Goal: Transaction & Acquisition: Purchase product/service

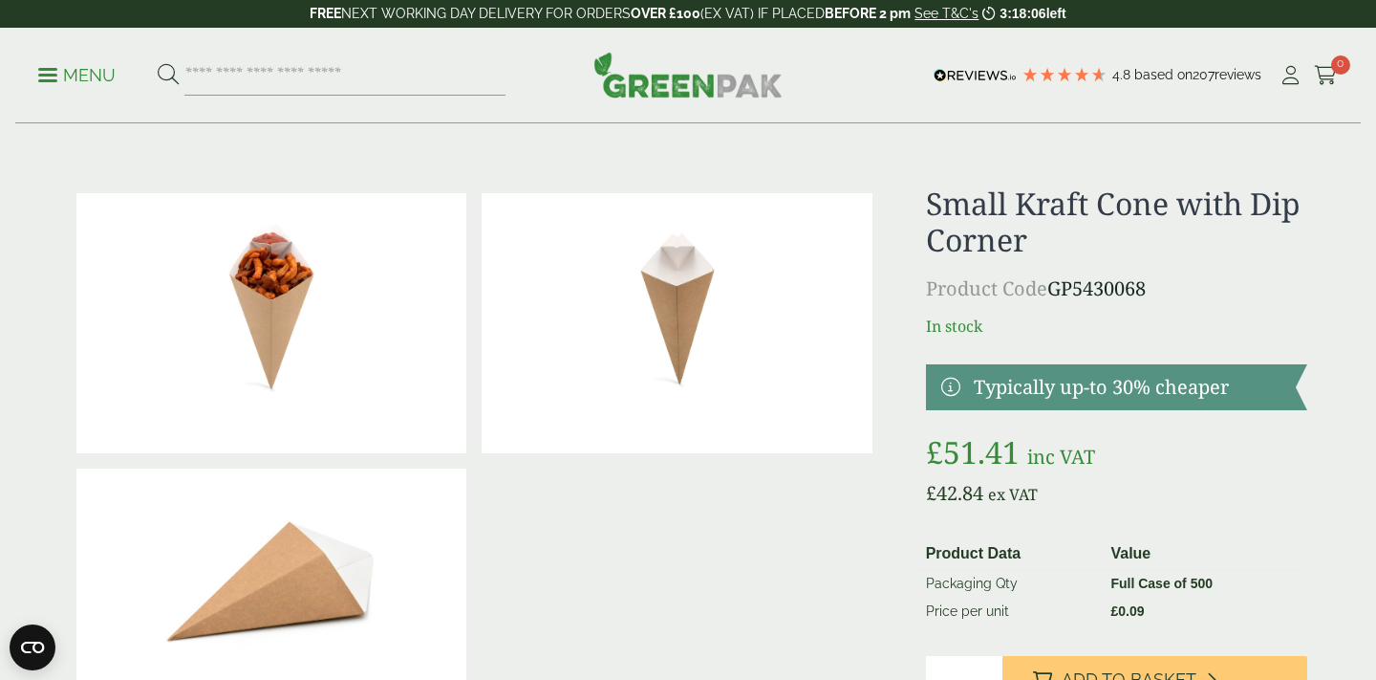
click at [237, 323] on img at bounding box center [271, 323] width 390 height 260
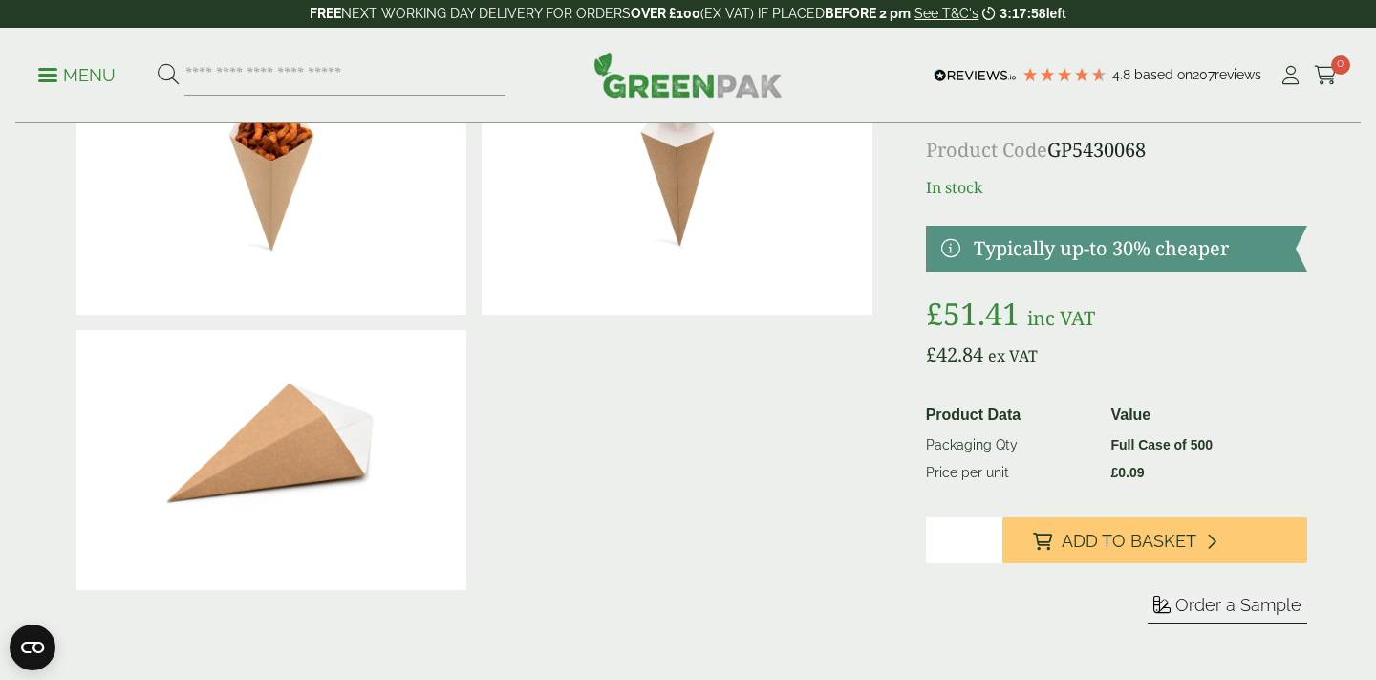
scroll to position [142, 0]
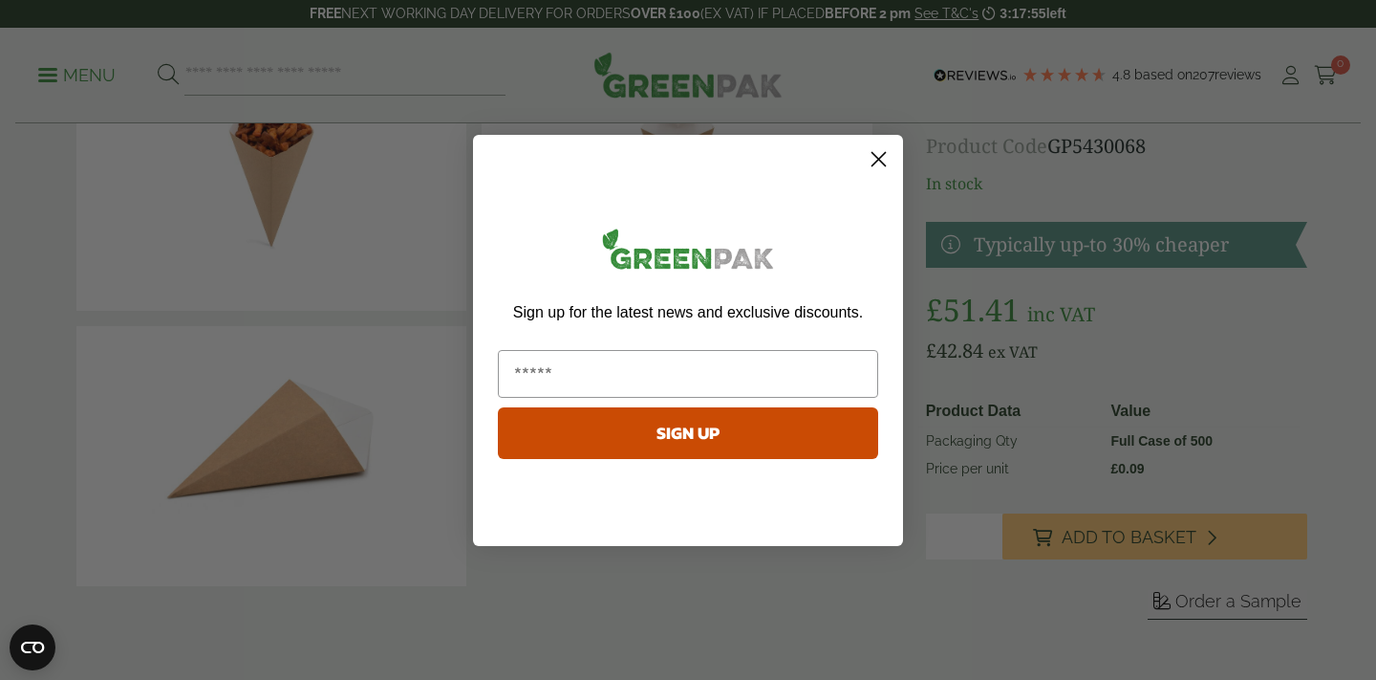
click at [876, 155] on icon "Close dialog" at bounding box center [879, 158] width 13 height 13
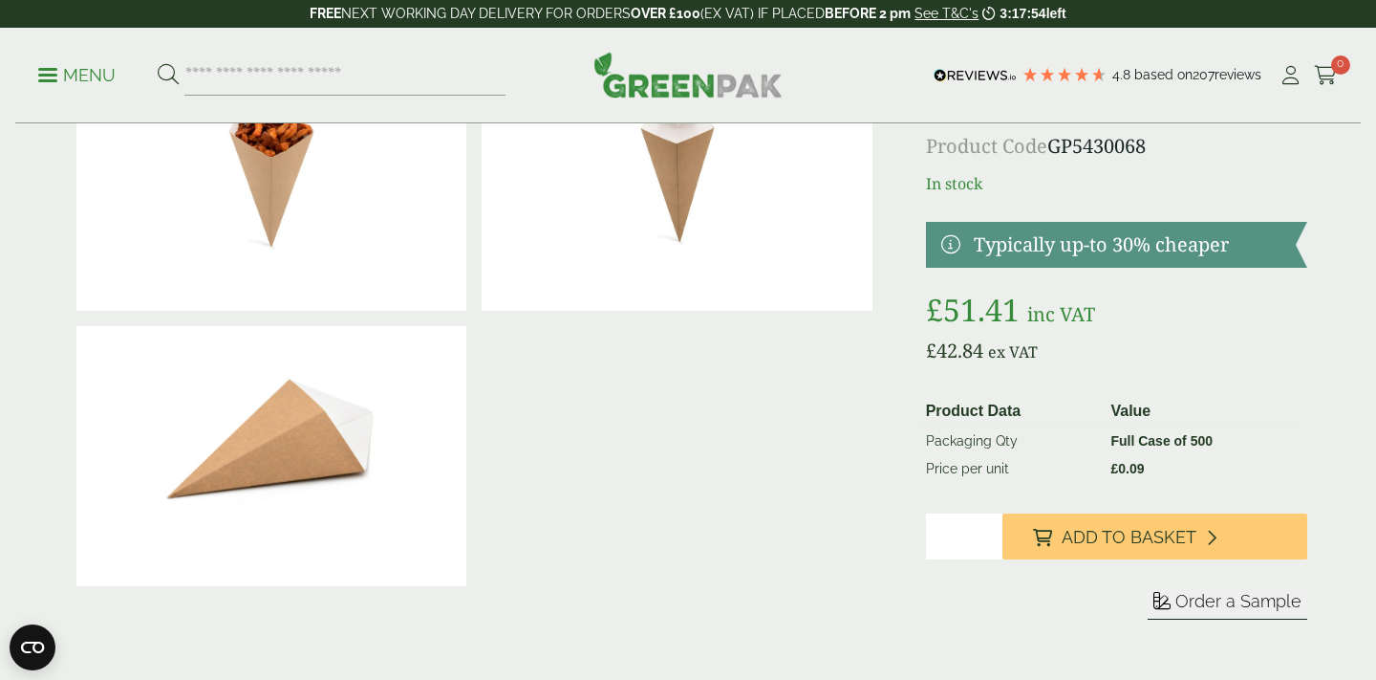
drag, startPoint x: 1170, startPoint y: 458, endPoint x: 1012, endPoint y: 461, distance: 157.7
click at [1012, 461] on tr "Price per unit £ 0.09" at bounding box center [1109, 469] width 381 height 28
drag, startPoint x: 1179, startPoint y: 467, endPoint x: 1075, endPoint y: 466, distance: 103.3
click at [1075, 466] on tr "Price per unit £ 0.09" at bounding box center [1109, 469] width 381 height 28
click at [1075, 466] on td "Price per unit" at bounding box center [1011, 469] width 185 height 28
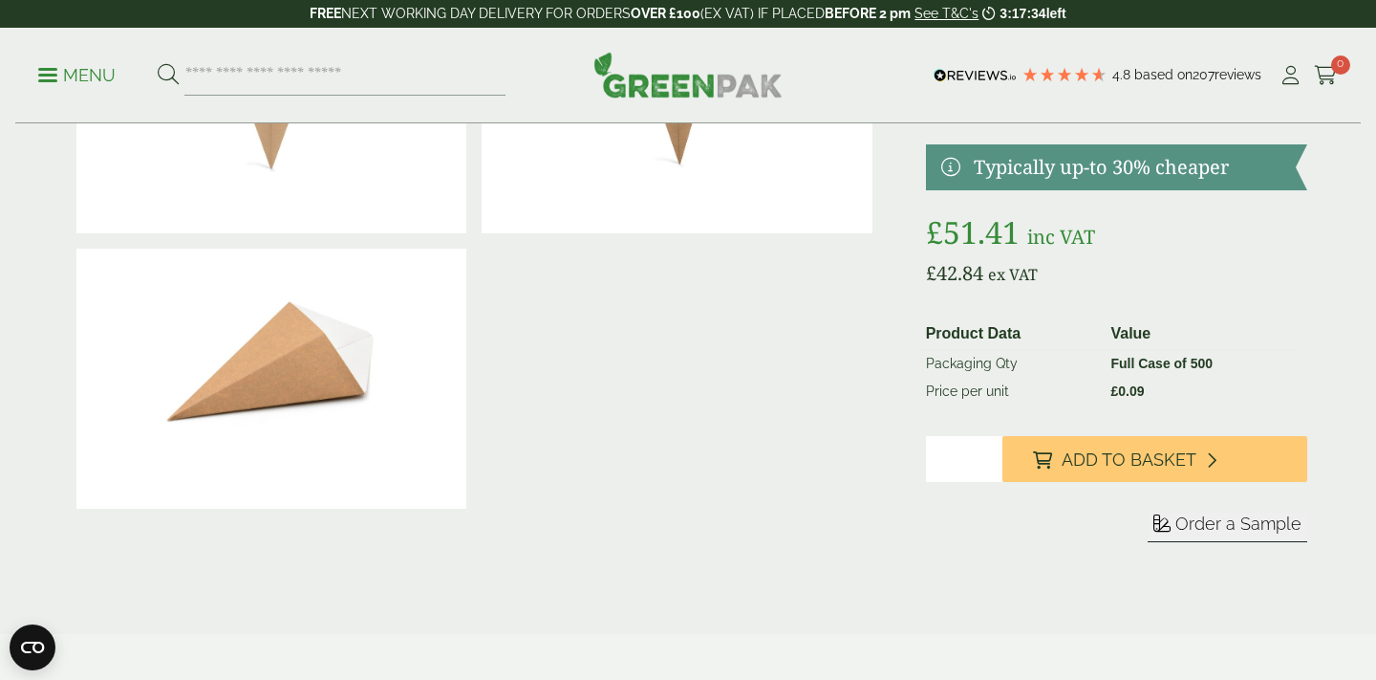
scroll to position [210, 0]
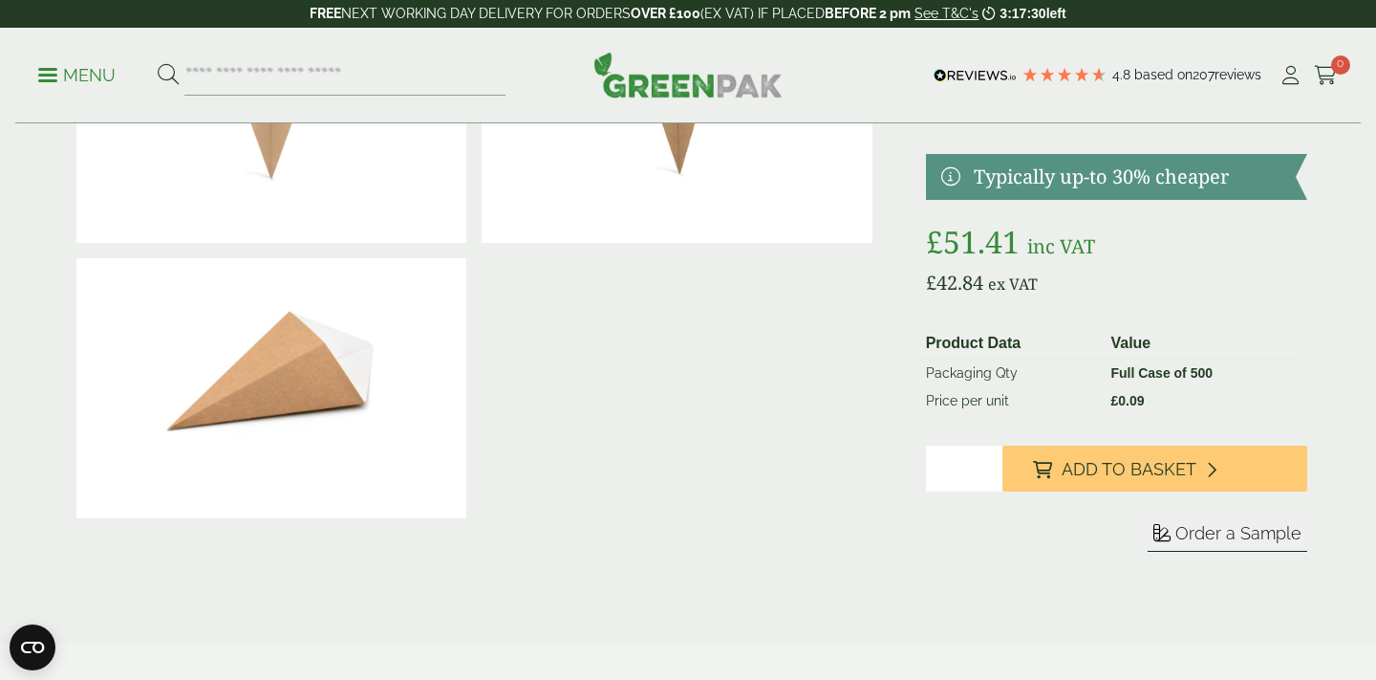
click at [993, 464] on input "*" at bounding box center [964, 468] width 76 height 46
type input "*"
click at [993, 464] on input "*" at bounding box center [964, 468] width 76 height 46
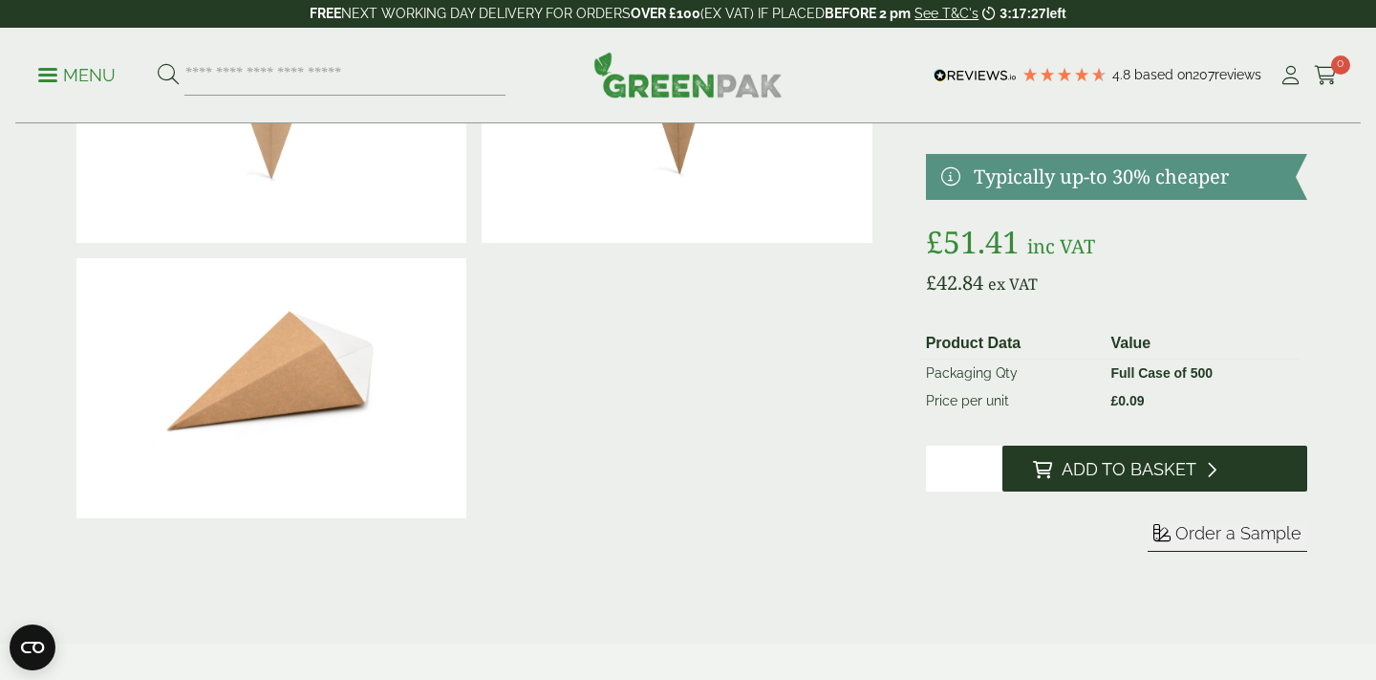
click at [1115, 469] on span "Add to Basket" at bounding box center [1129, 469] width 135 height 21
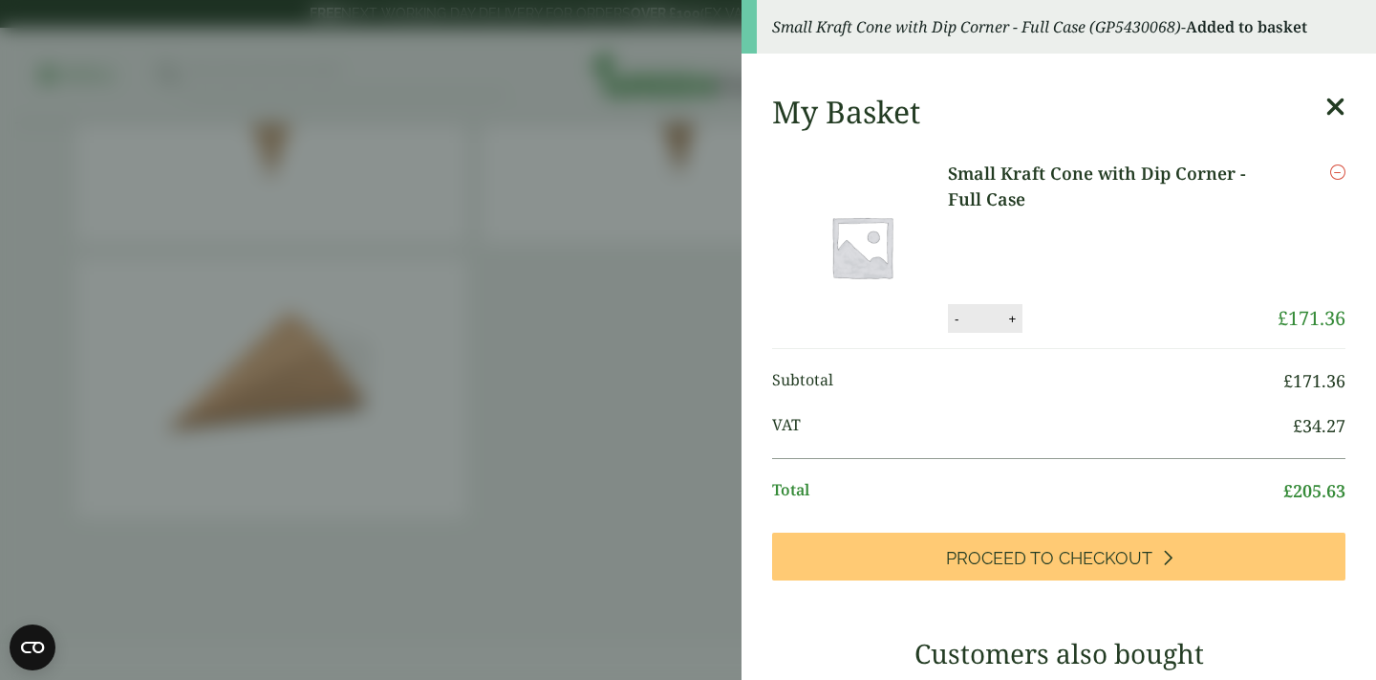
click at [670, 372] on aside "Small Kraft Cone with Dip Corner - Full Case (GP5430068) - Added to basket My B…" at bounding box center [688, 340] width 1376 height 680
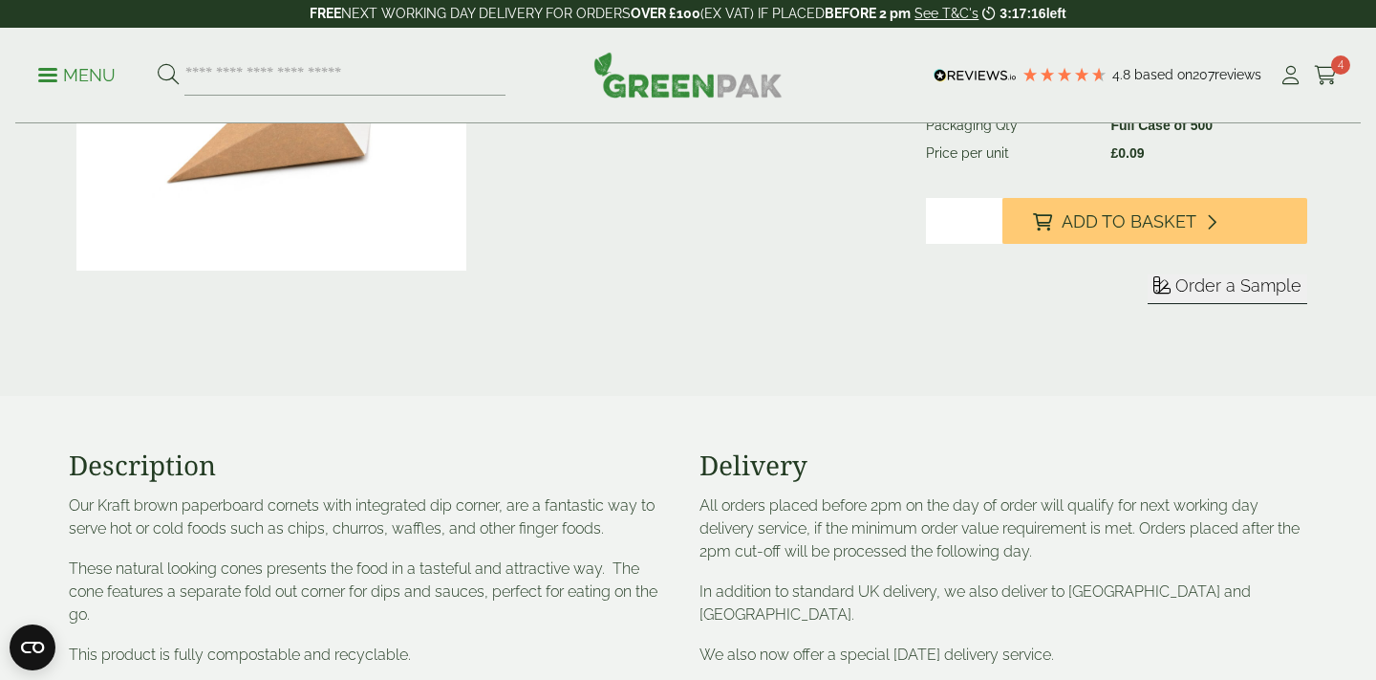
scroll to position [0, 0]
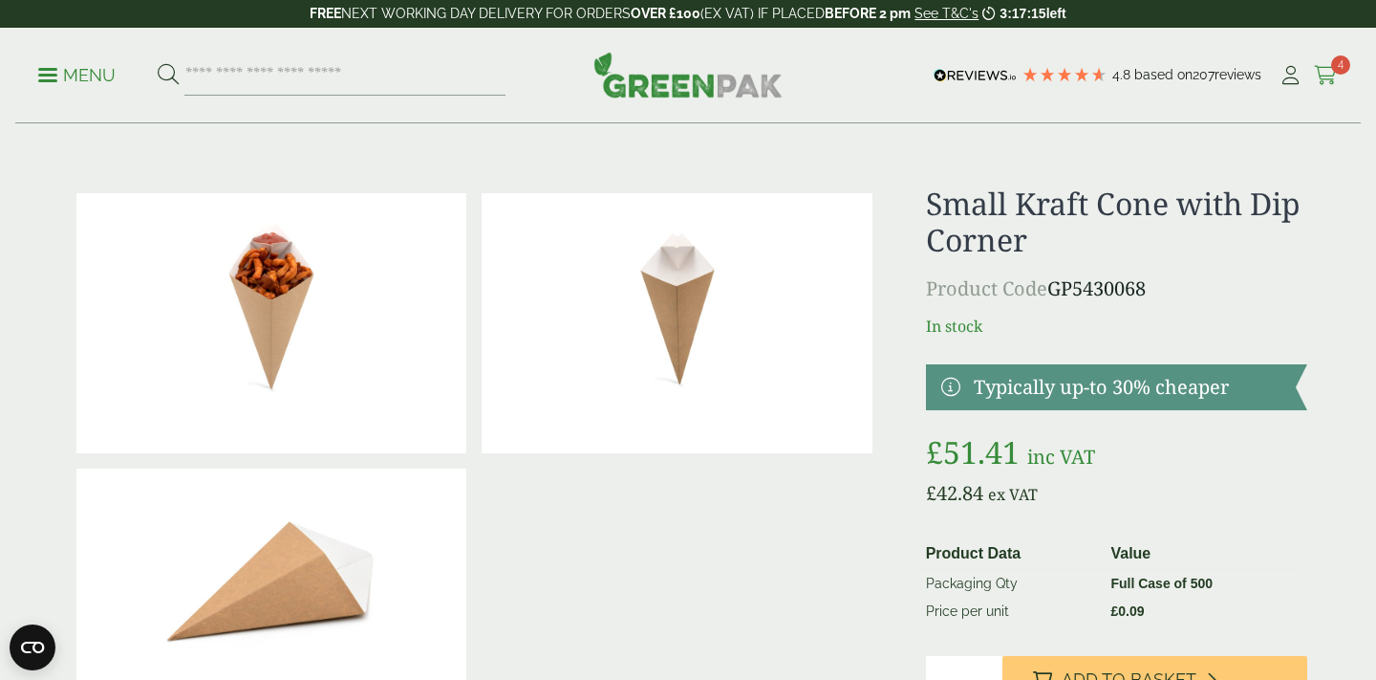
click at [1317, 79] on icon at bounding box center [1326, 75] width 24 height 19
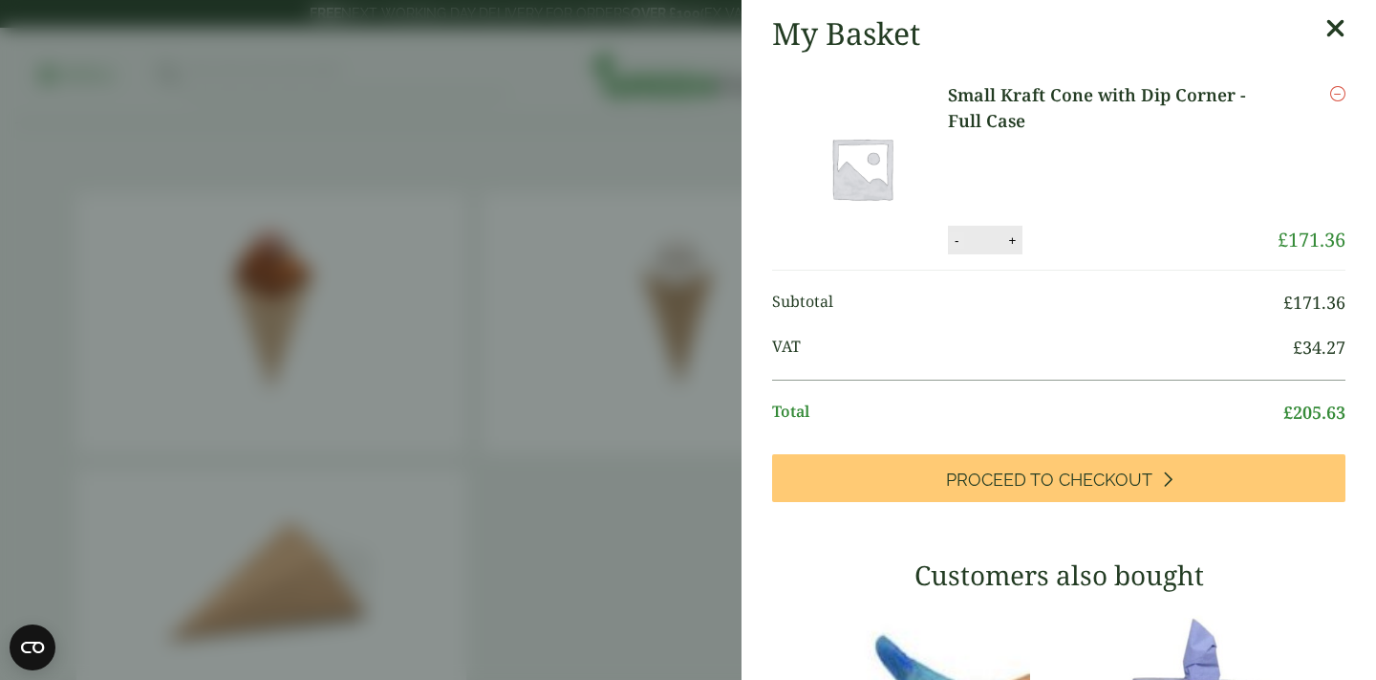
click at [957, 246] on button "-" at bounding box center [956, 240] width 15 height 16
type input "*"
click at [1080, 236] on button "Update" at bounding box center [1075, 241] width 96 height 29
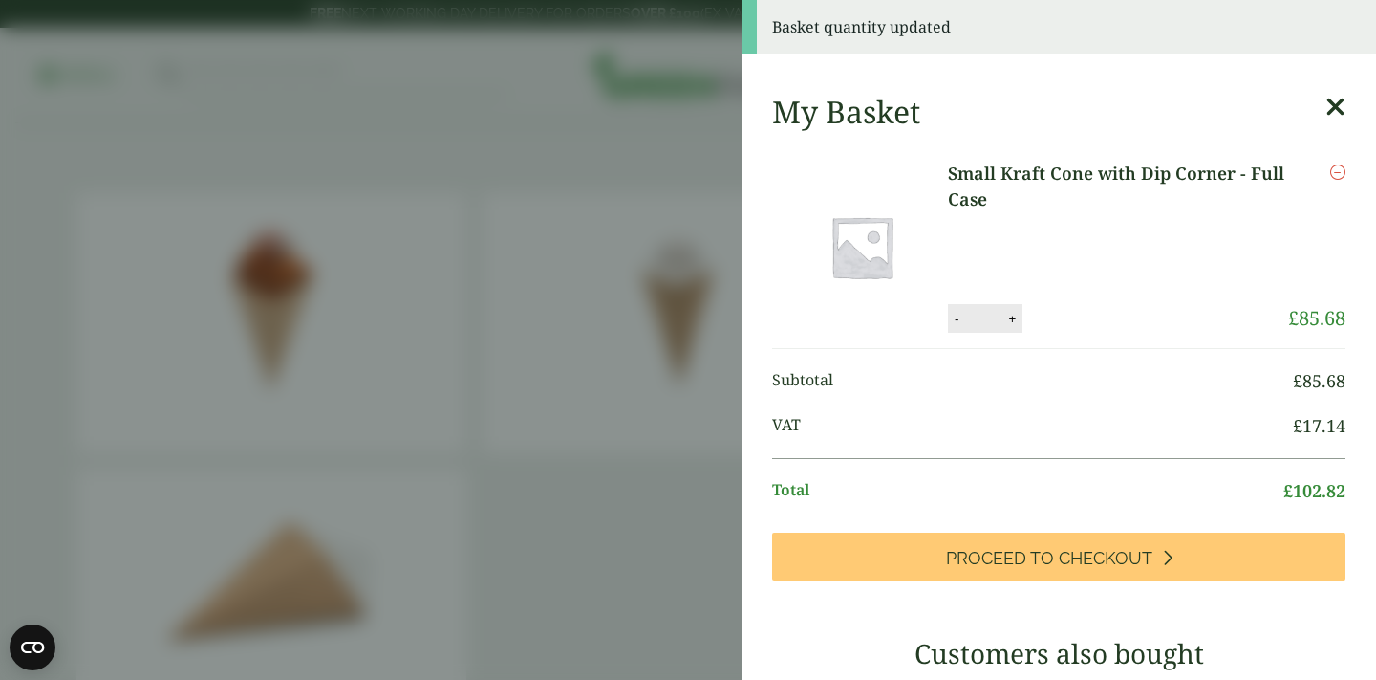
click at [656, 415] on aside "Basket quantity updated My Basket Small Kraft Cone with Dip Corner - Full Case …" at bounding box center [688, 340] width 1376 height 680
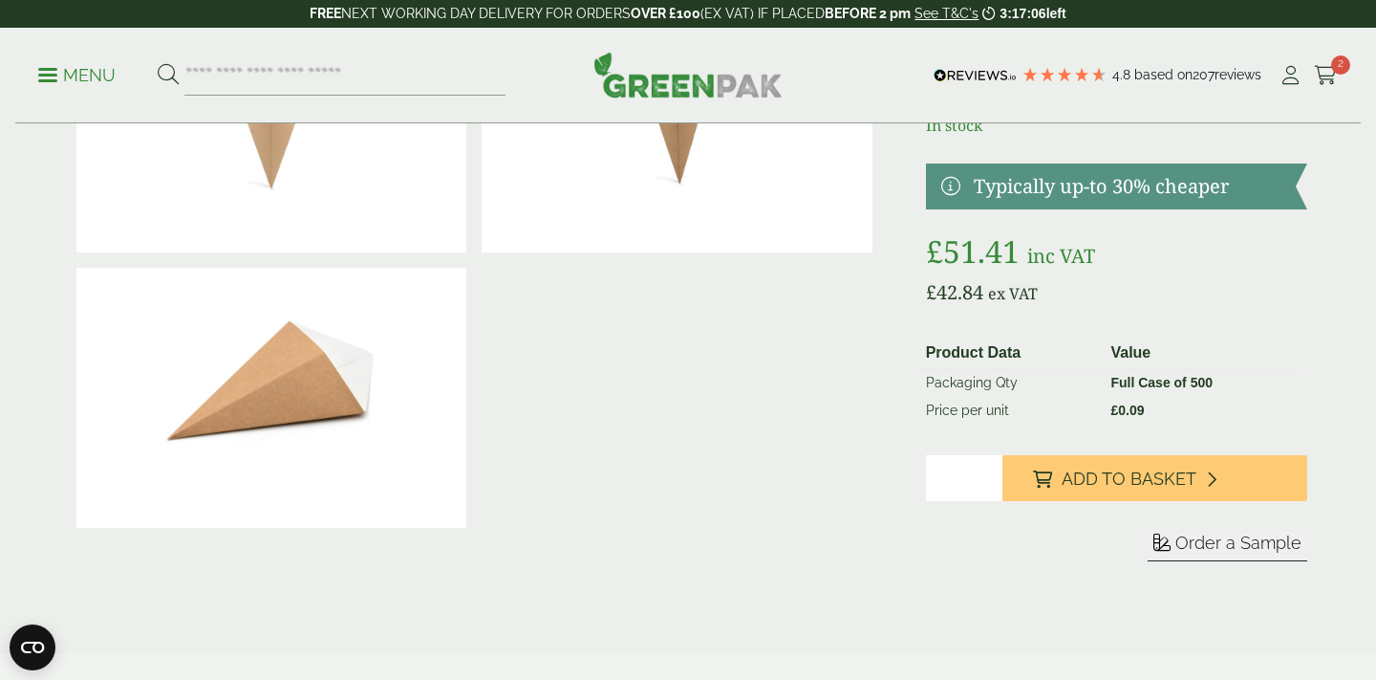
scroll to position [202, 0]
drag, startPoint x: 1214, startPoint y: 380, endPoint x: 1098, endPoint y: 380, distance: 115.7
click at [1098, 380] on tr "Packaging Qty Full Case of 500" at bounding box center [1109, 381] width 381 height 29
click at [1098, 380] on td "Packaging Qty" at bounding box center [1011, 381] width 185 height 29
click at [1325, 66] on icon at bounding box center [1326, 75] width 24 height 19
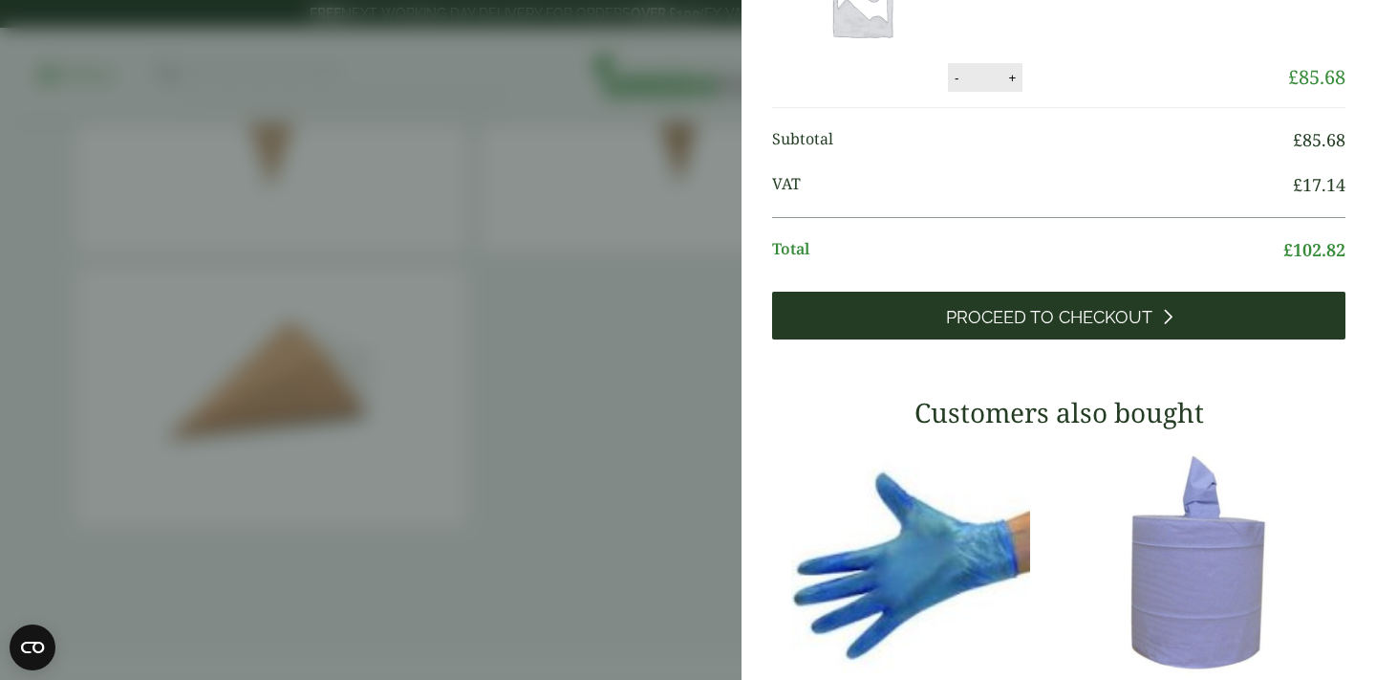
scroll to position [145, 0]
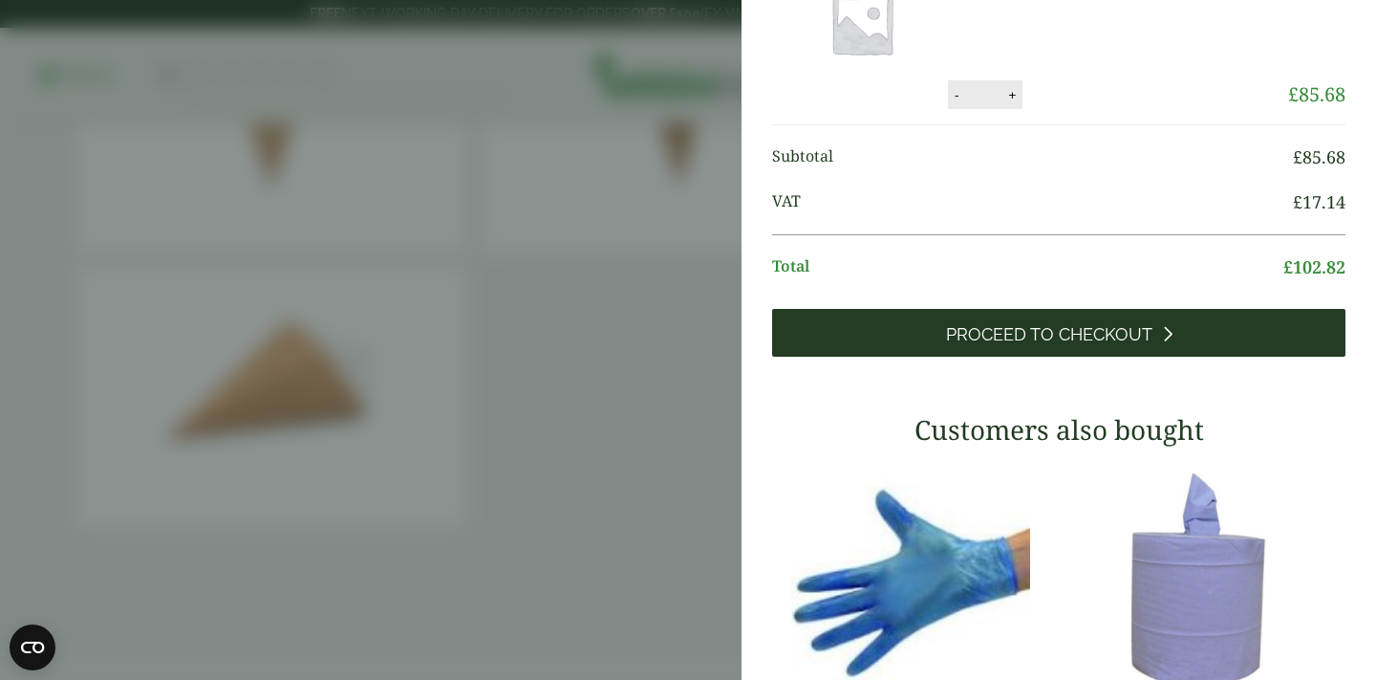
click at [1107, 336] on span "Proceed to Checkout" at bounding box center [1049, 334] width 206 height 21
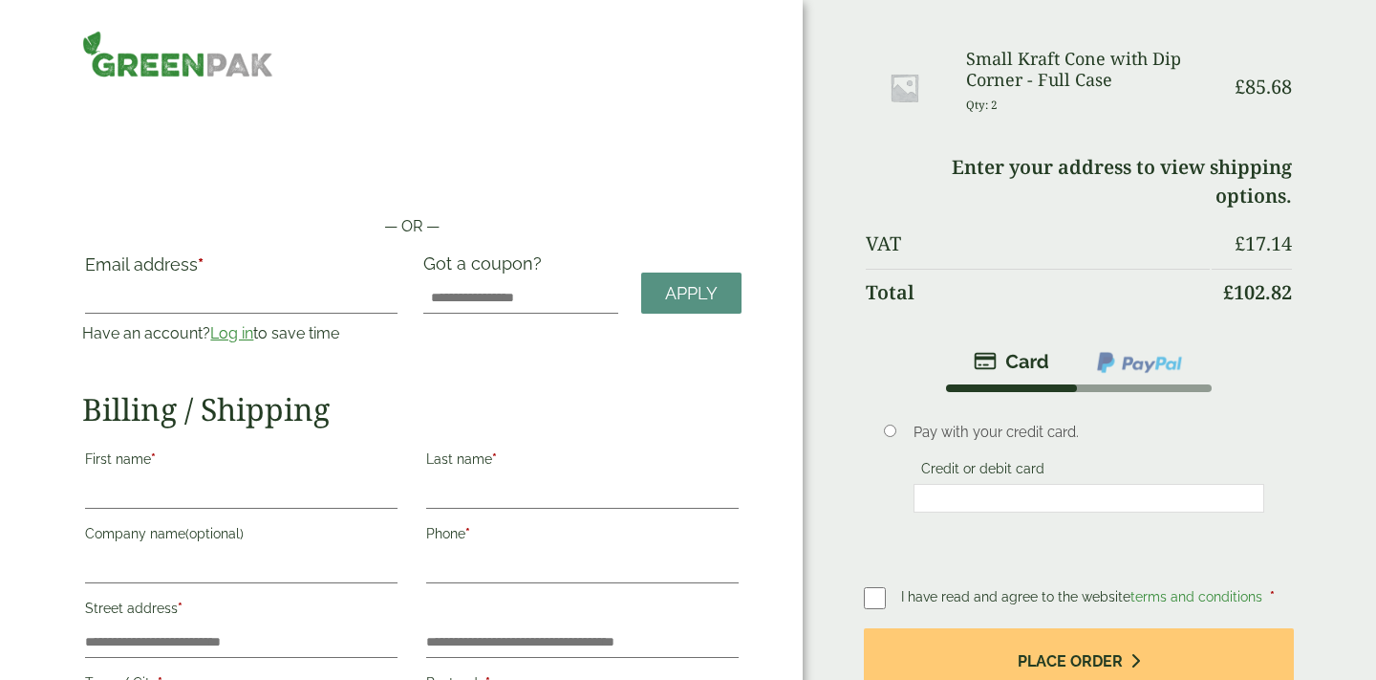
click at [1024, 49] on h3 "Small Kraft Cone with Dip Corner - Full Case" at bounding box center [1088, 69] width 244 height 41
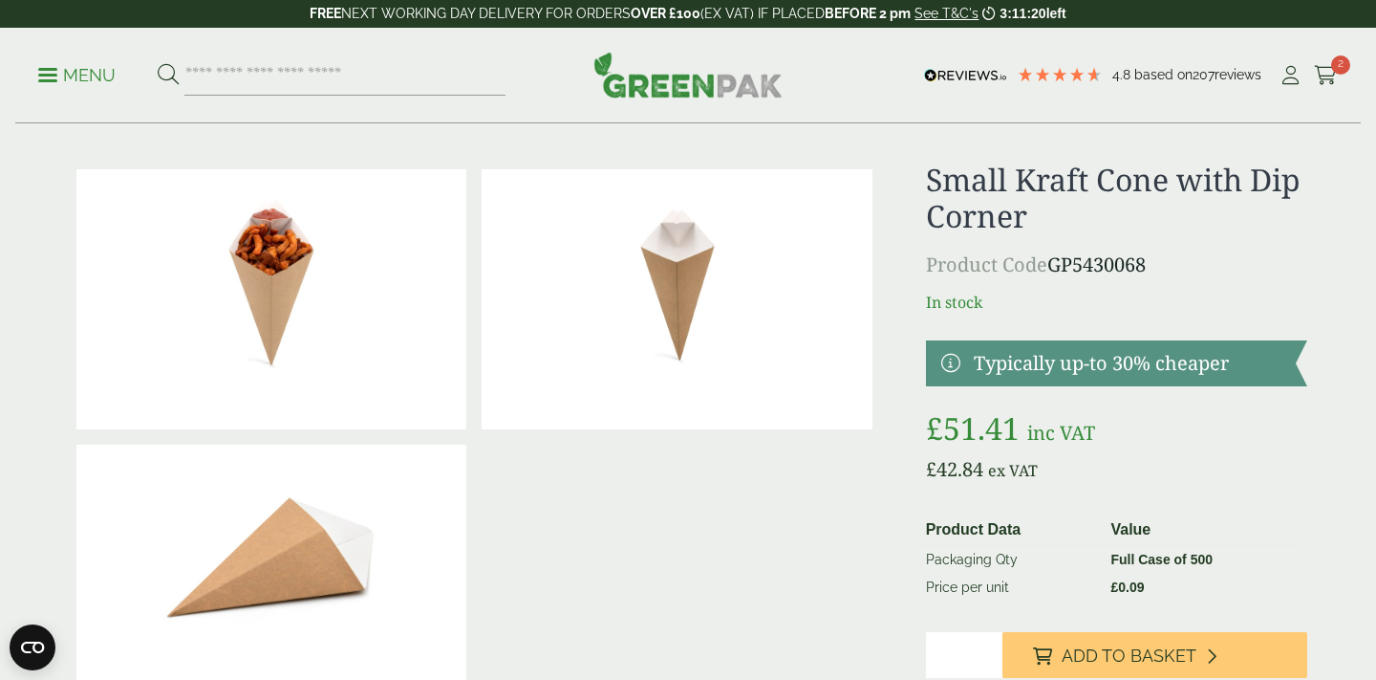
scroll to position [32, 0]
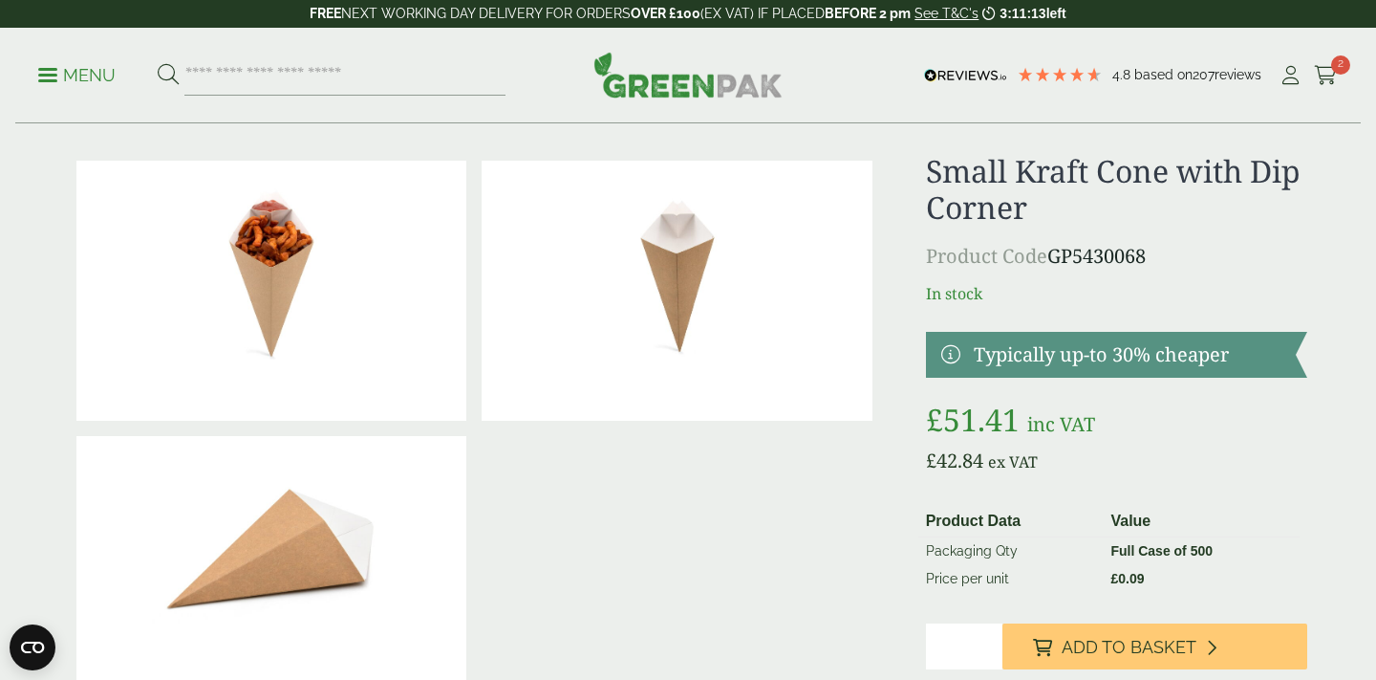
click at [28, 77] on div "Menu 4.8 Based on 207 reviews My Account" at bounding box center [688, 76] width 1346 height 96
click at [61, 73] on p "Menu" at bounding box center [76, 75] width 77 height 23
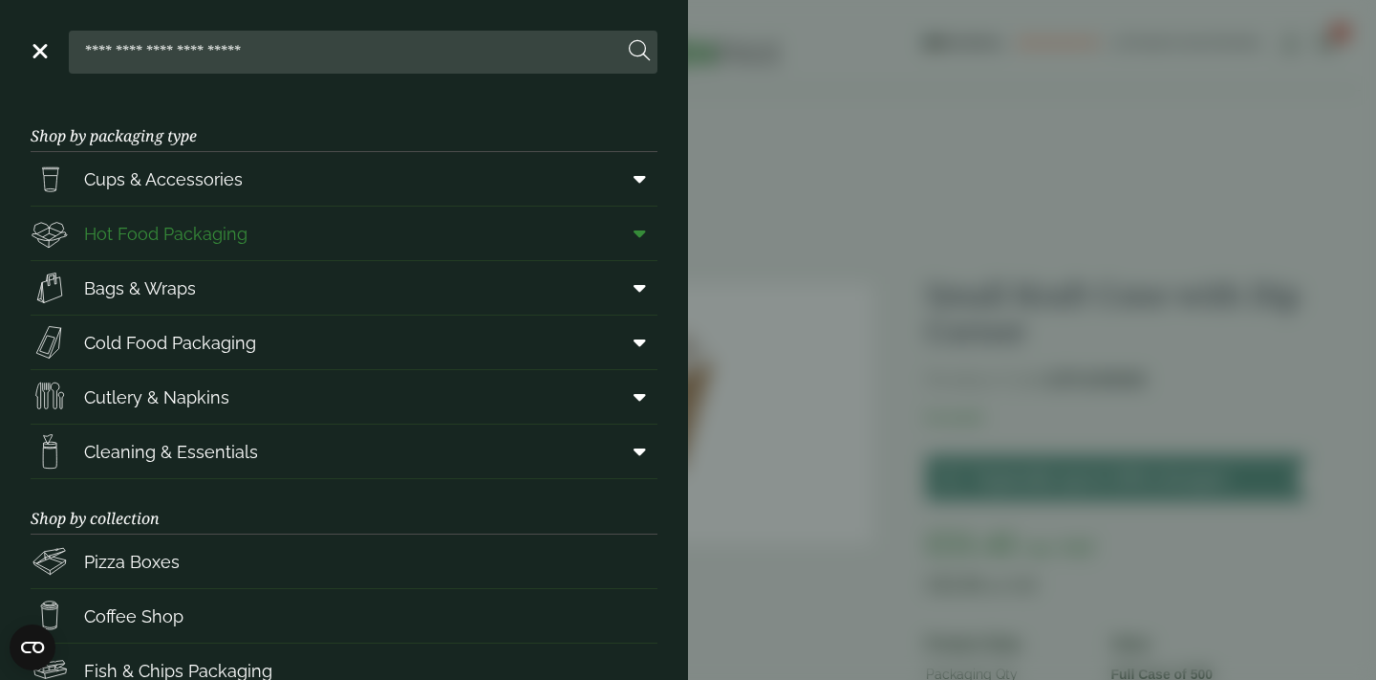
click at [239, 249] on span "Hot Food Packaging" at bounding box center [139, 233] width 217 height 38
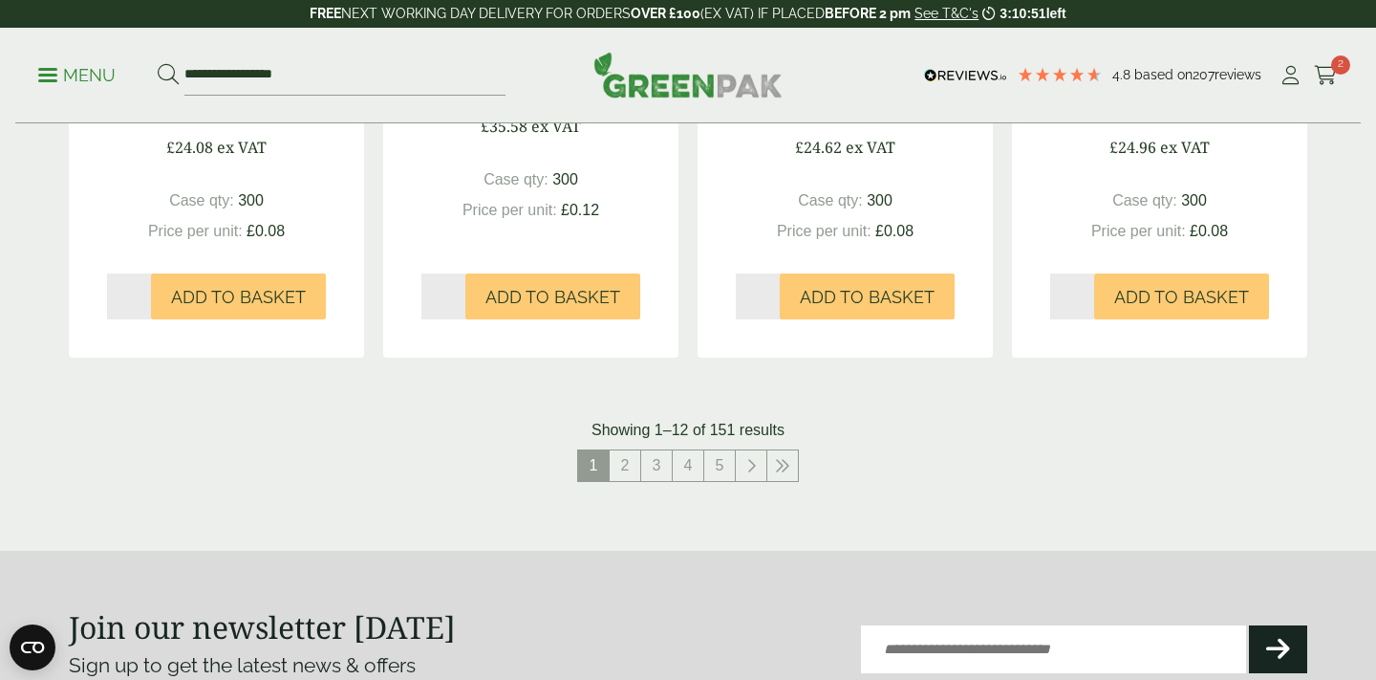
scroll to position [2183, 0]
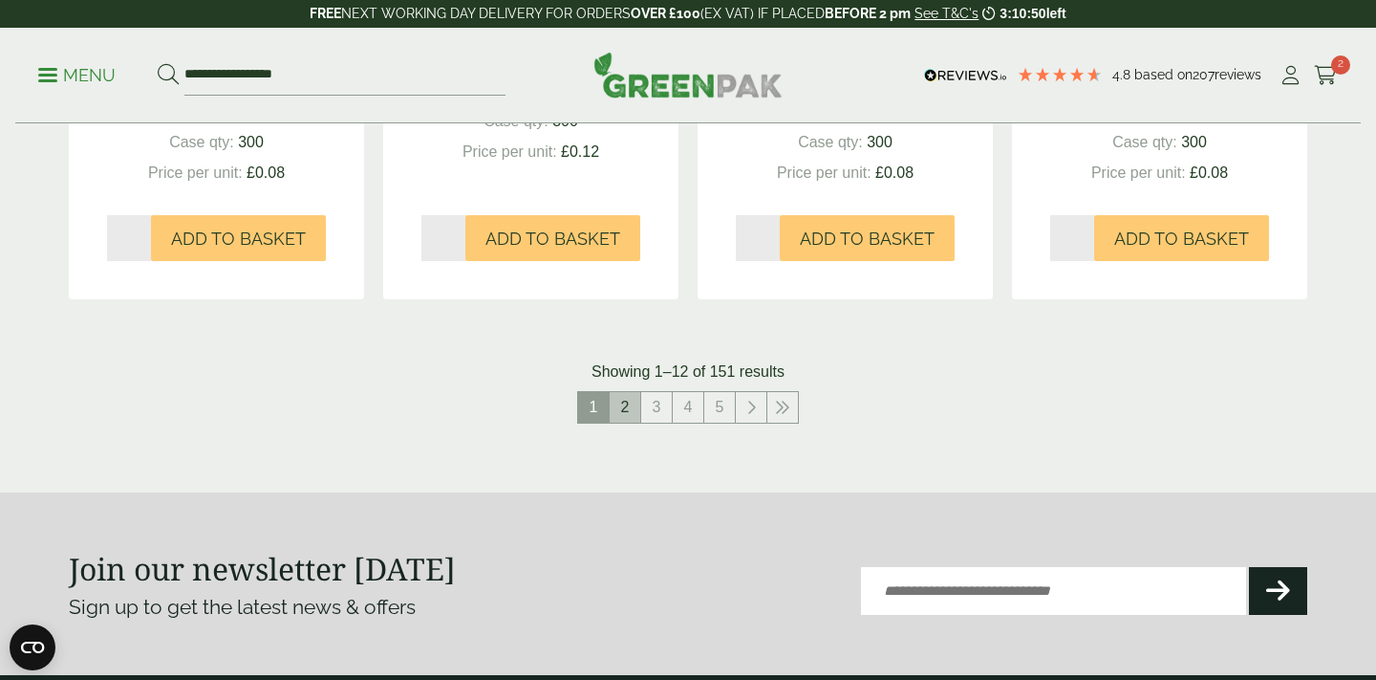
click at [623, 413] on link "2" at bounding box center [625, 407] width 31 height 31
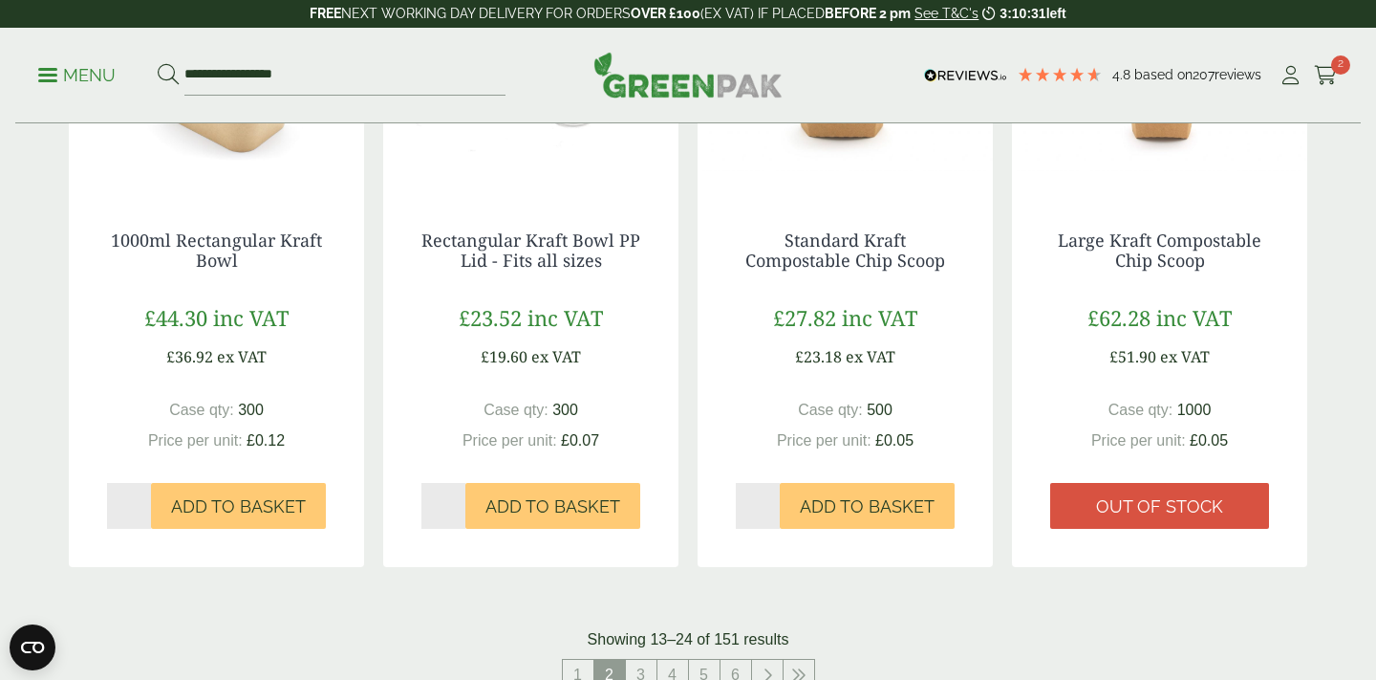
scroll to position [1987, 0]
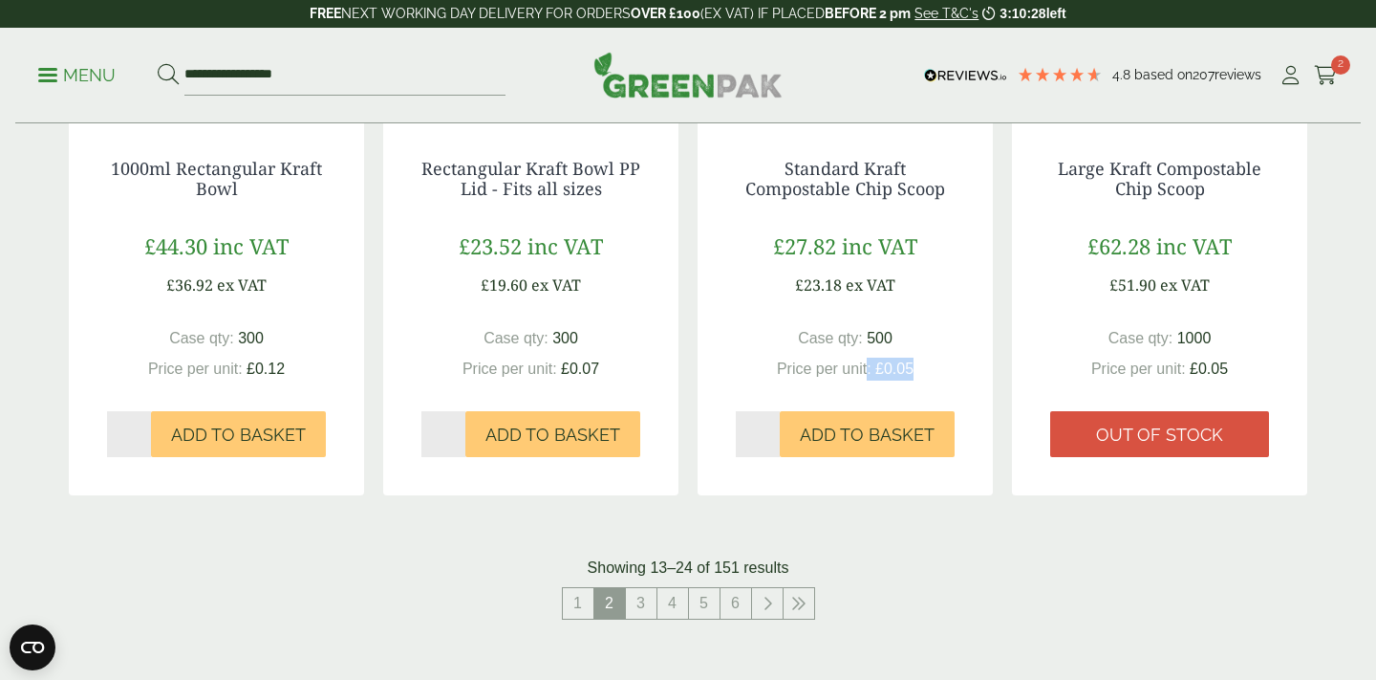
drag, startPoint x: 913, startPoint y: 373, endPoint x: 869, endPoint y: 373, distance: 44.0
click at [869, 373] on p "Price per unit: £0.05" at bounding box center [845, 368] width 137 height 23
click at [869, 373] on span "Price per unit:" at bounding box center [824, 368] width 95 height 16
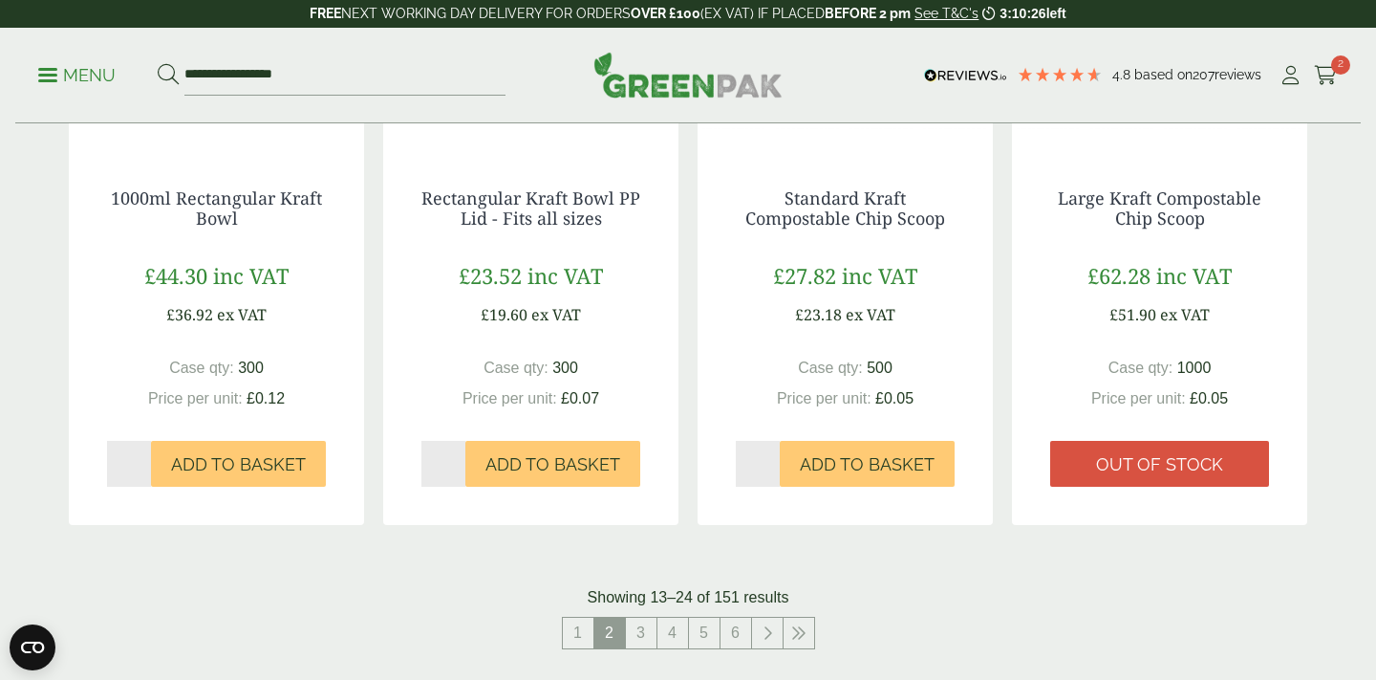
scroll to position [1966, 0]
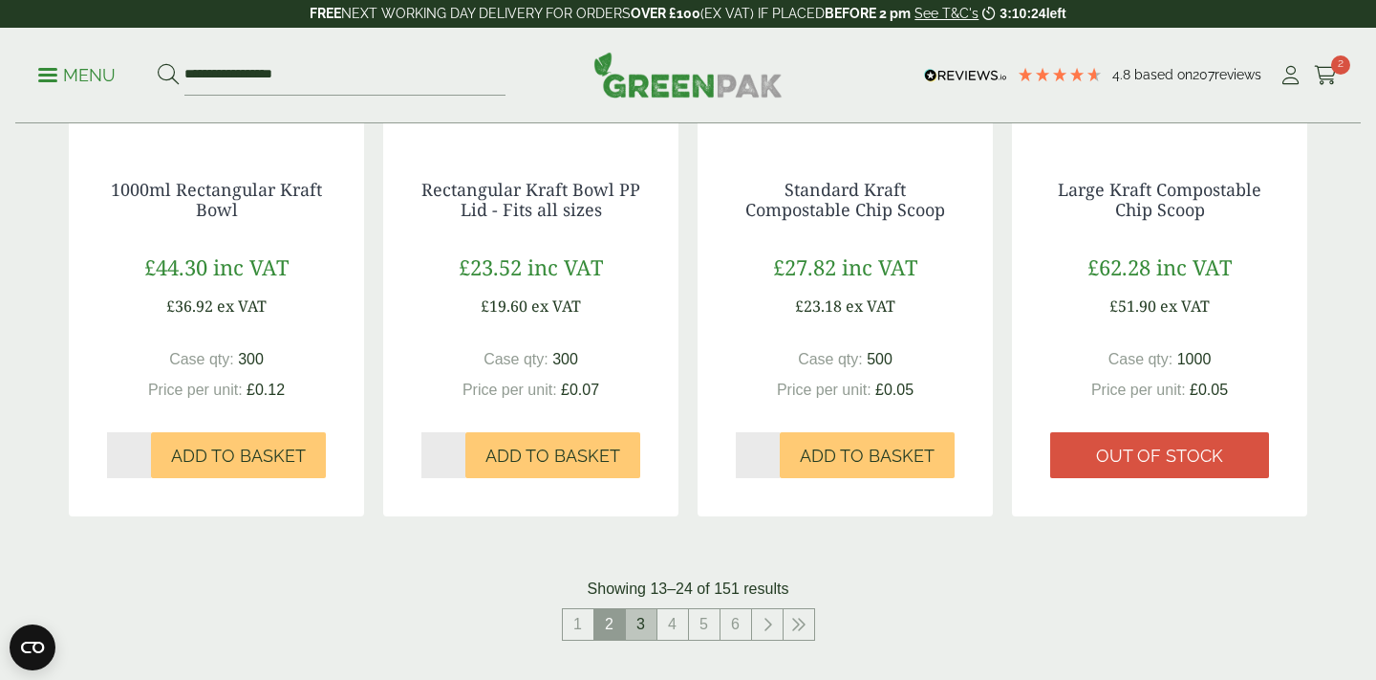
click at [639, 626] on link "3" at bounding box center [641, 624] width 31 height 31
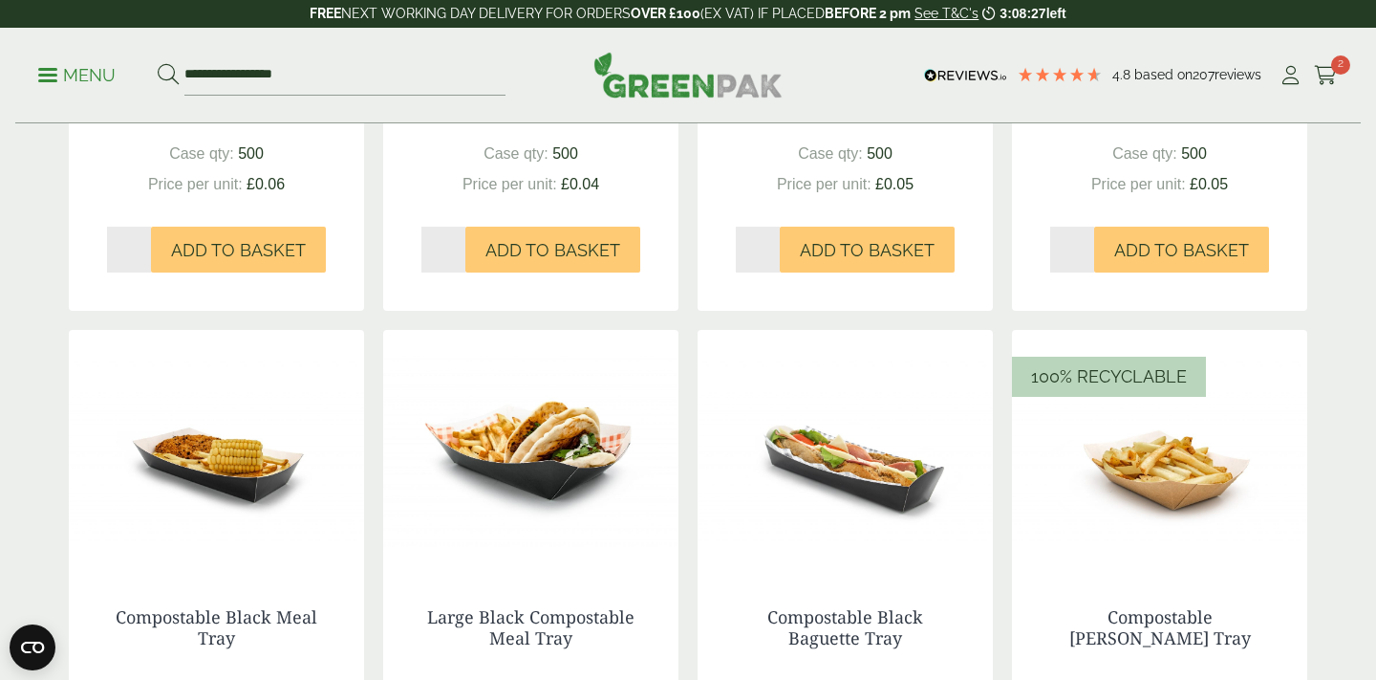
scroll to position [2087, 0]
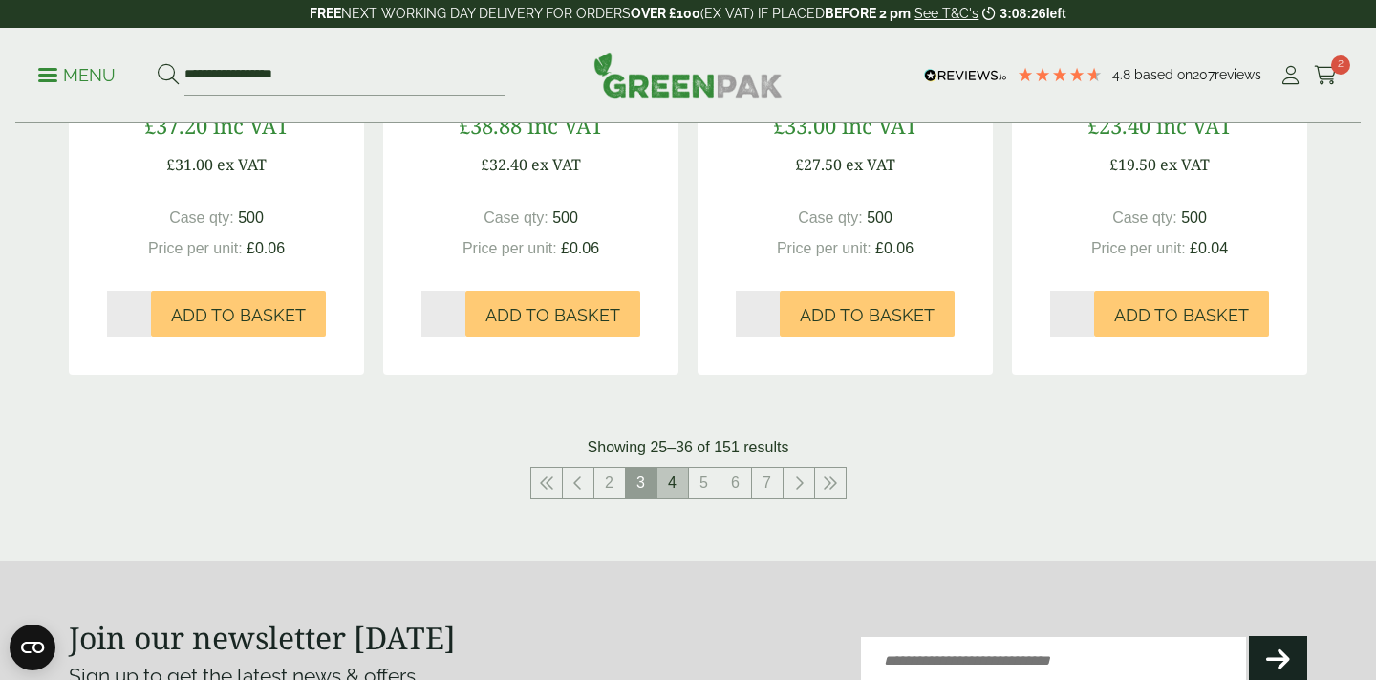
click at [673, 482] on link "4" at bounding box center [673, 482] width 31 height 31
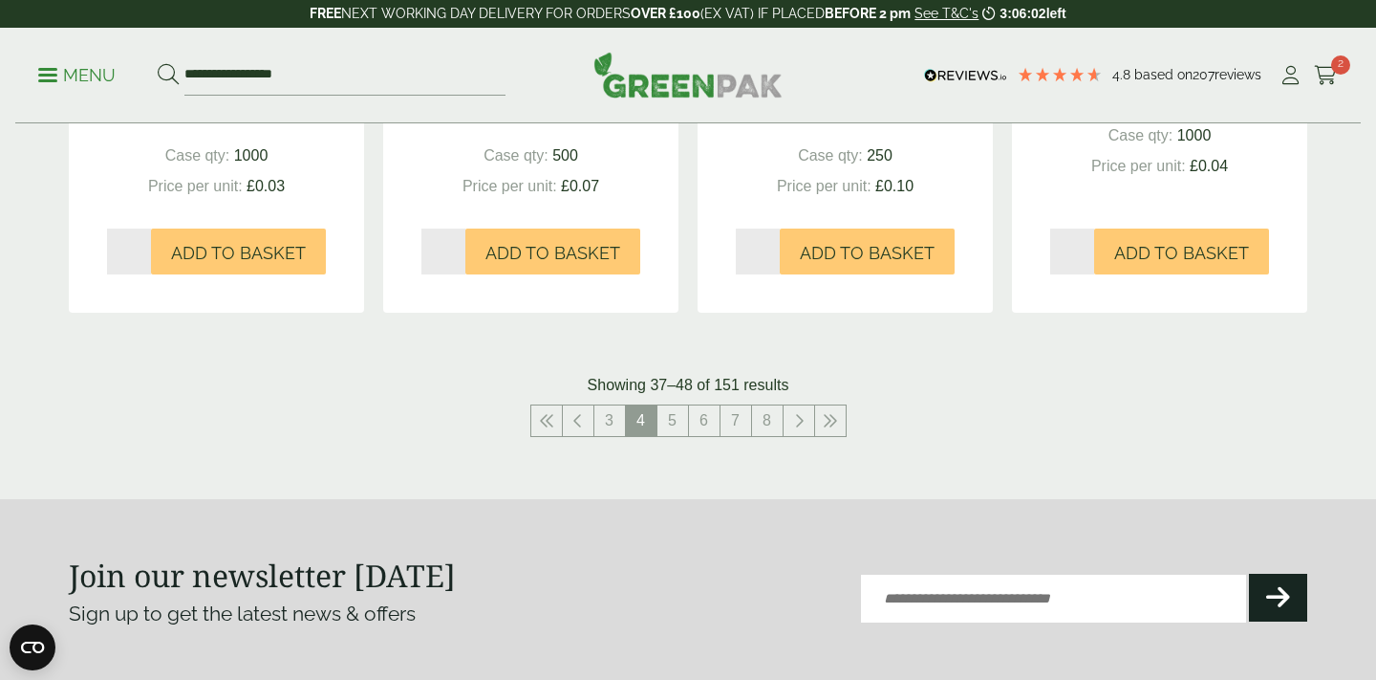
scroll to position [2156, 0]
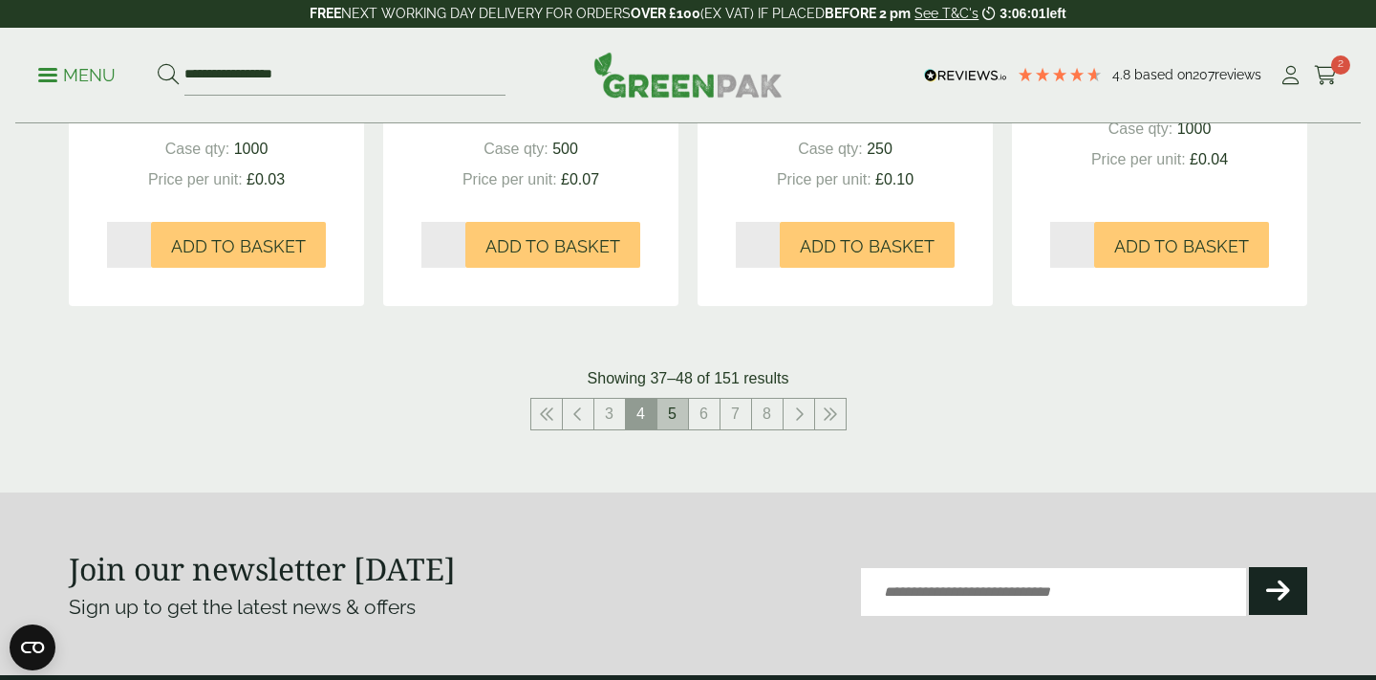
click at [675, 410] on link "5" at bounding box center [673, 414] width 31 height 31
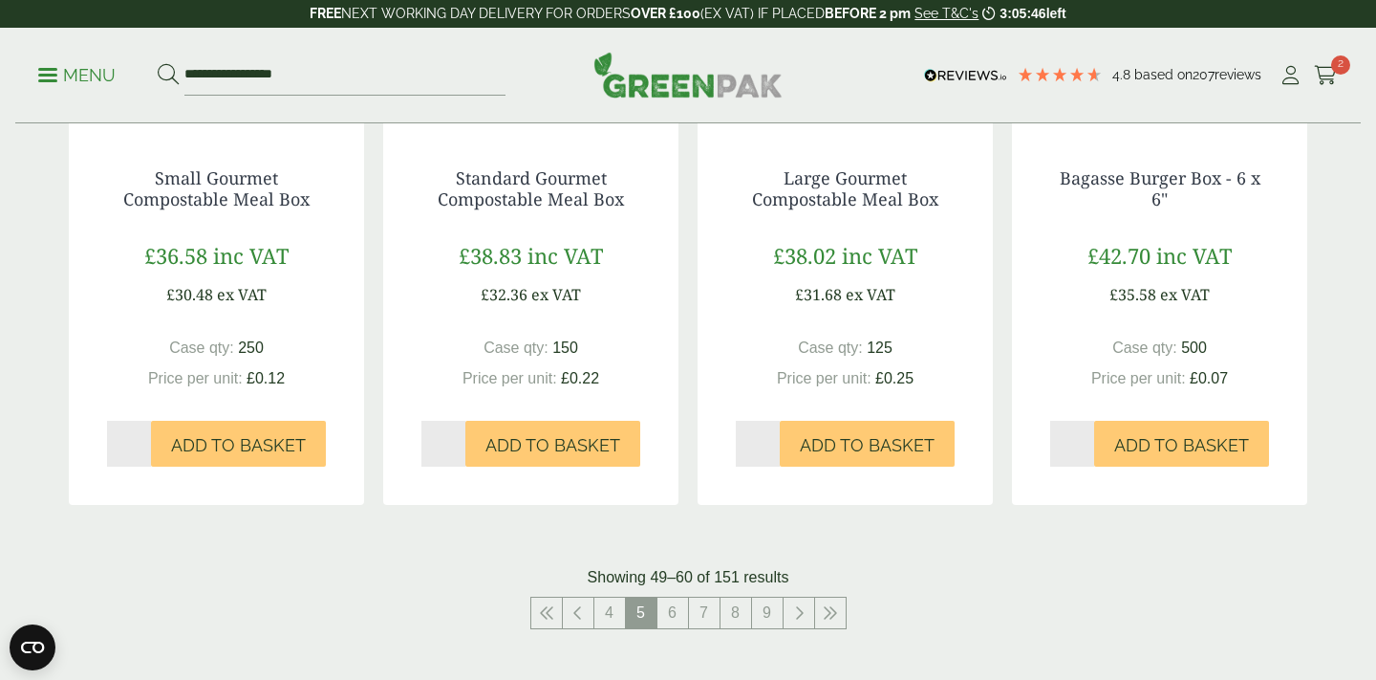
scroll to position [1995, 0]
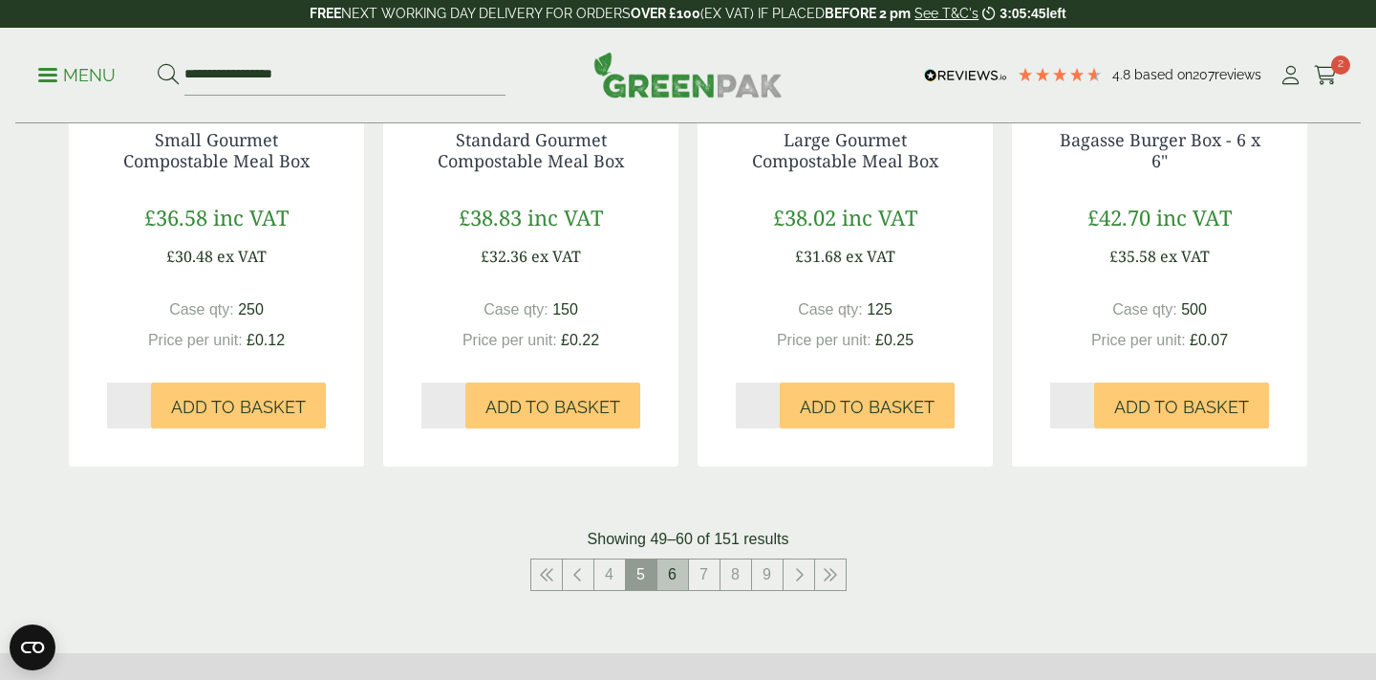
click at [670, 579] on link "6" at bounding box center [673, 574] width 31 height 31
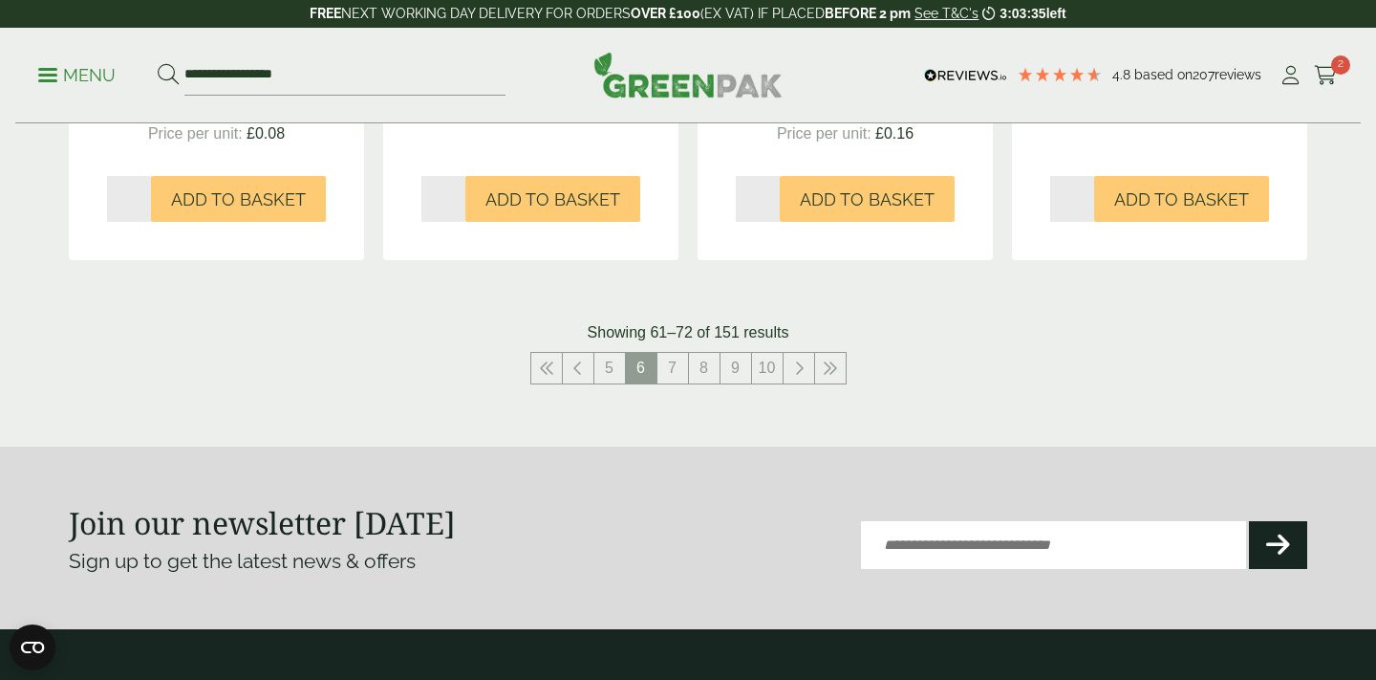
scroll to position [2223, 0]
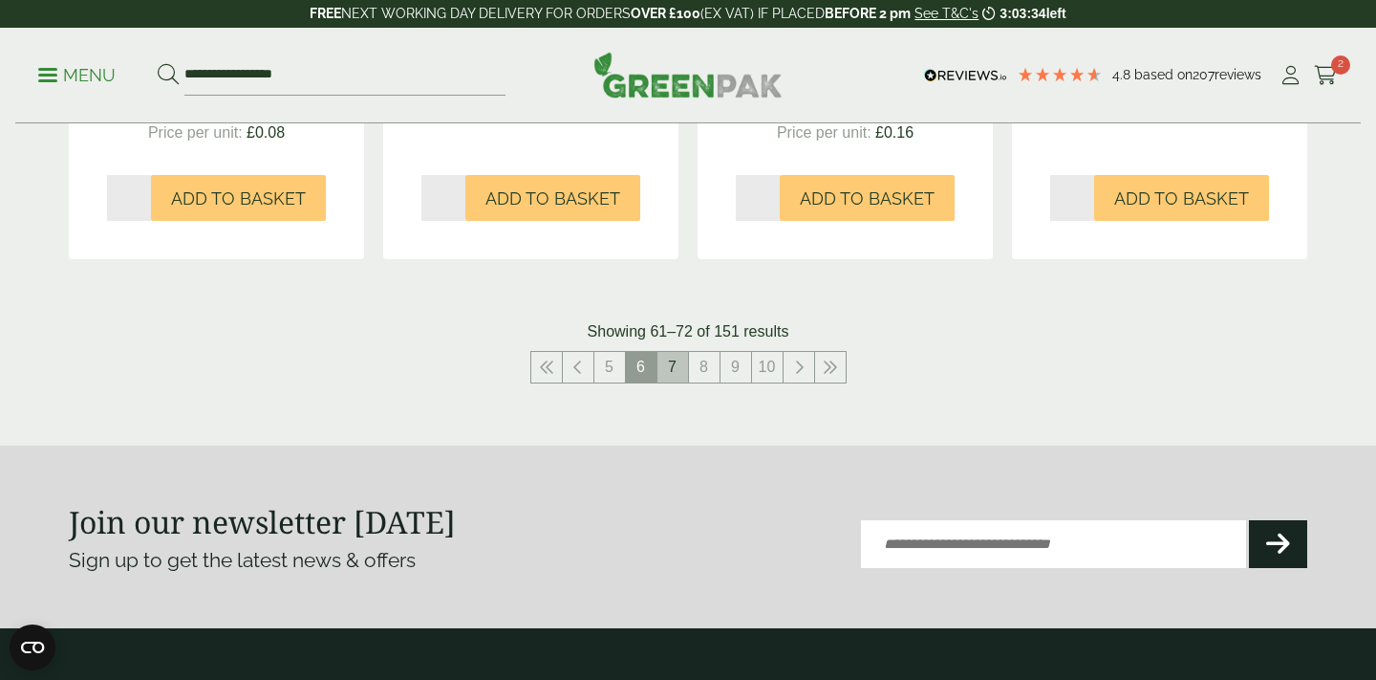
click at [670, 363] on link "7" at bounding box center [673, 367] width 31 height 31
